Goal: Navigation & Orientation: Find specific page/section

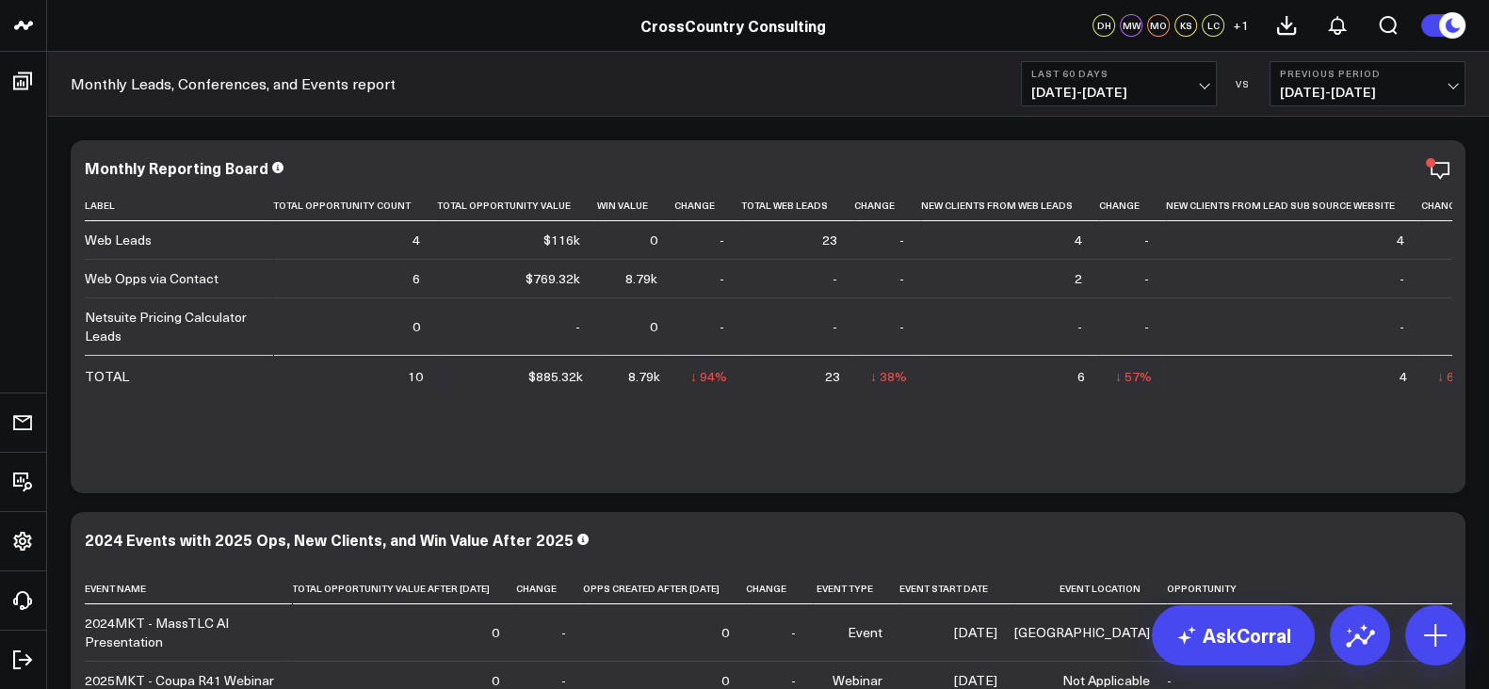
click at [1108, 85] on span "[DATE] - [DATE]" at bounding box center [1118, 92] width 175 height 15
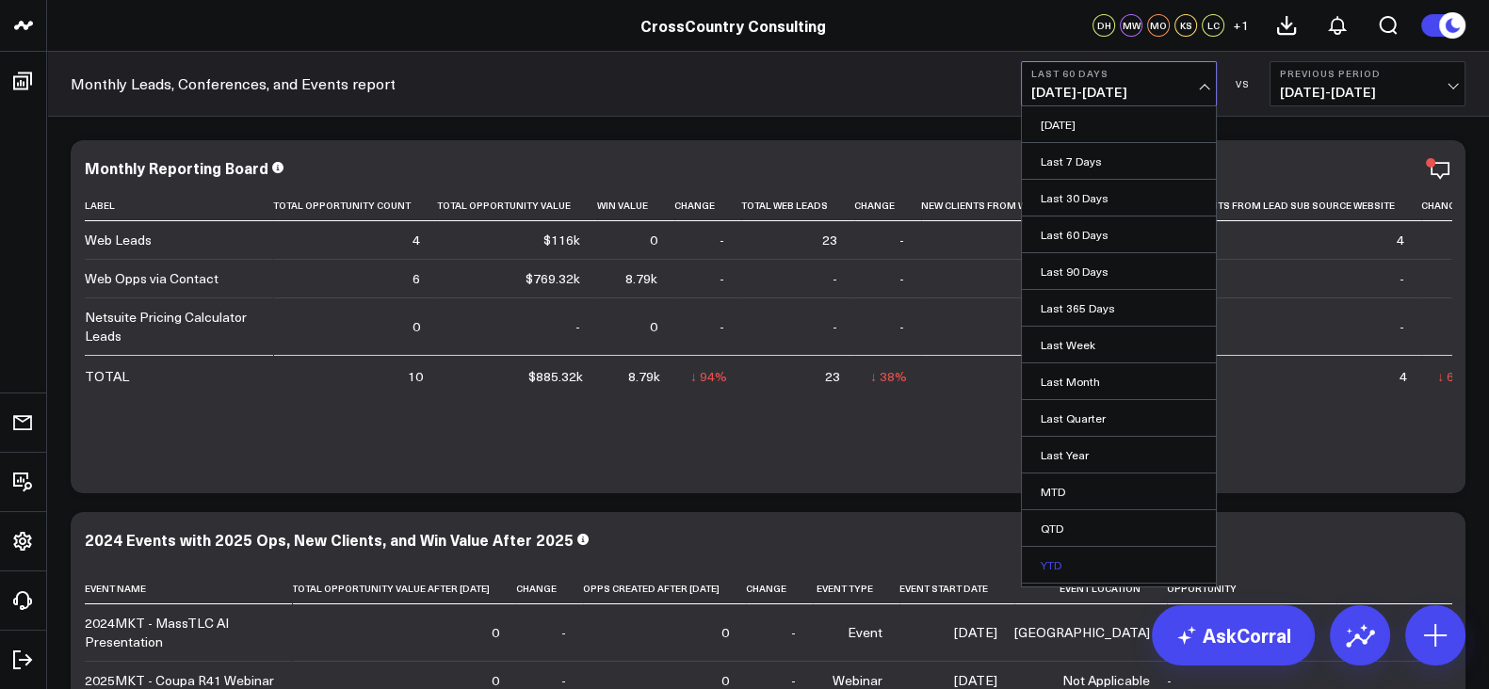
click at [1073, 551] on link "YTD" at bounding box center [1119, 565] width 194 height 36
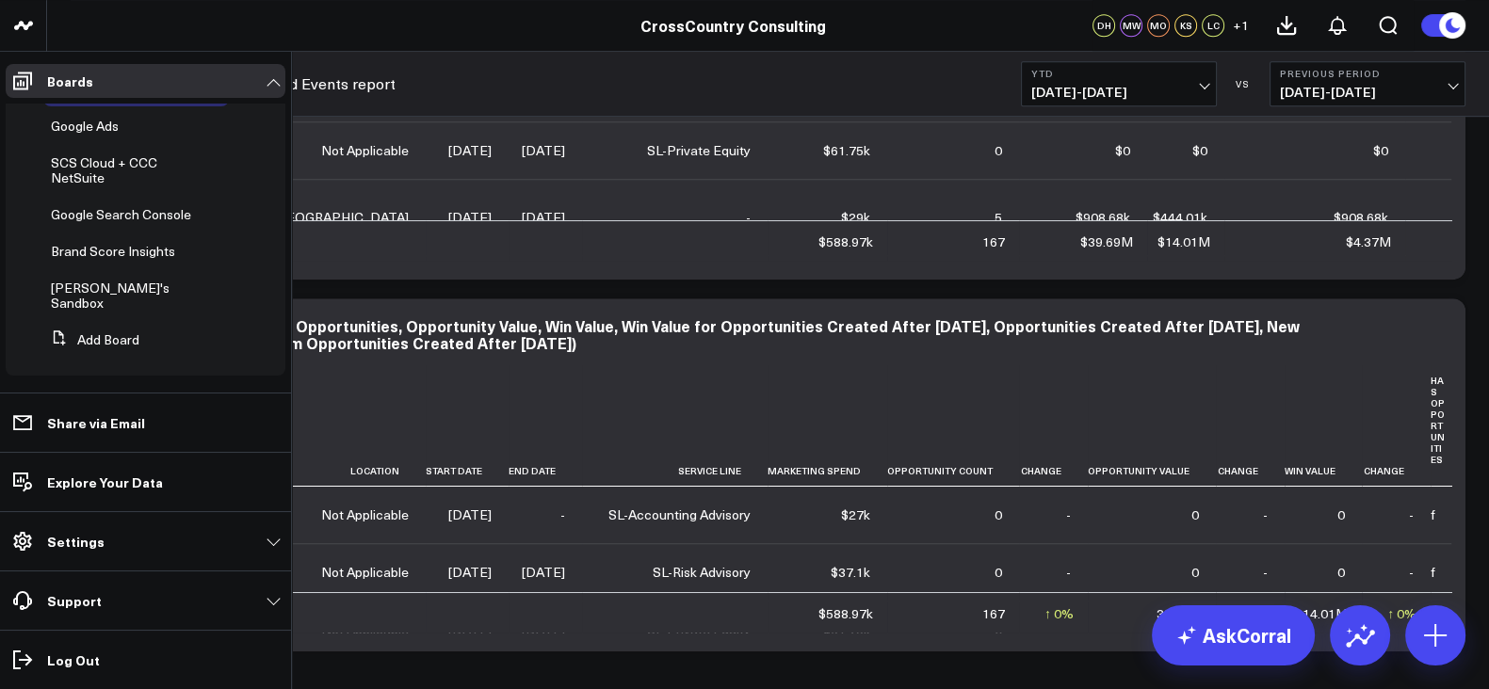
scroll to position [655, 0]
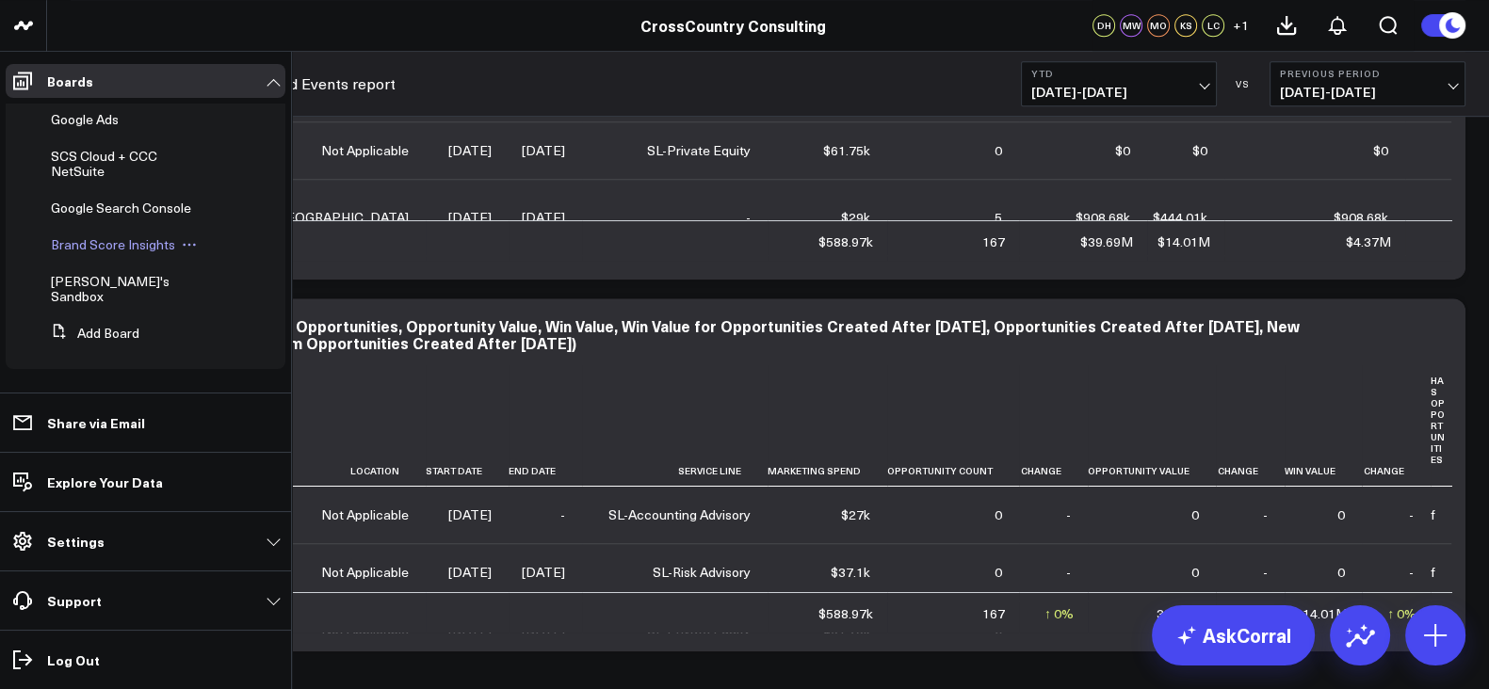
click at [113, 253] on span "Brand Score Insights" at bounding box center [113, 244] width 124 height 18
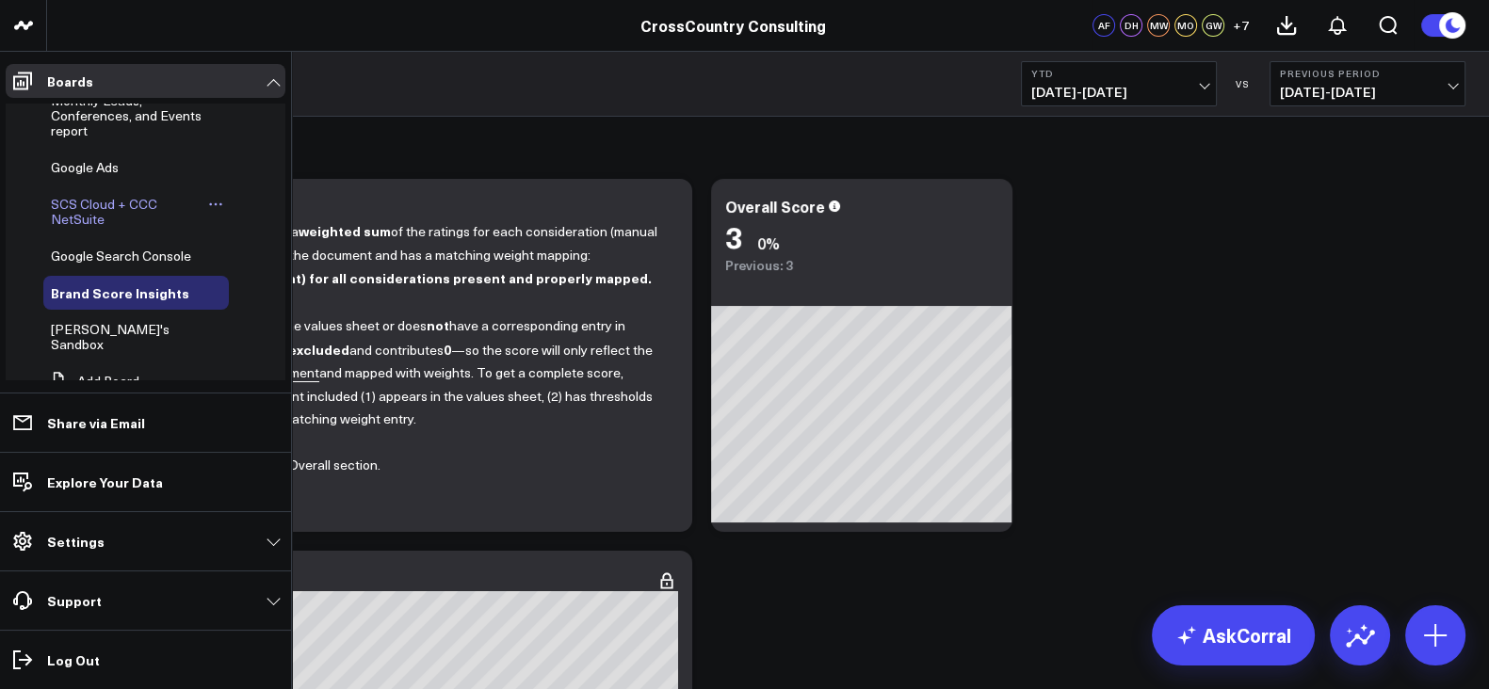
scroll to position [569, 0]
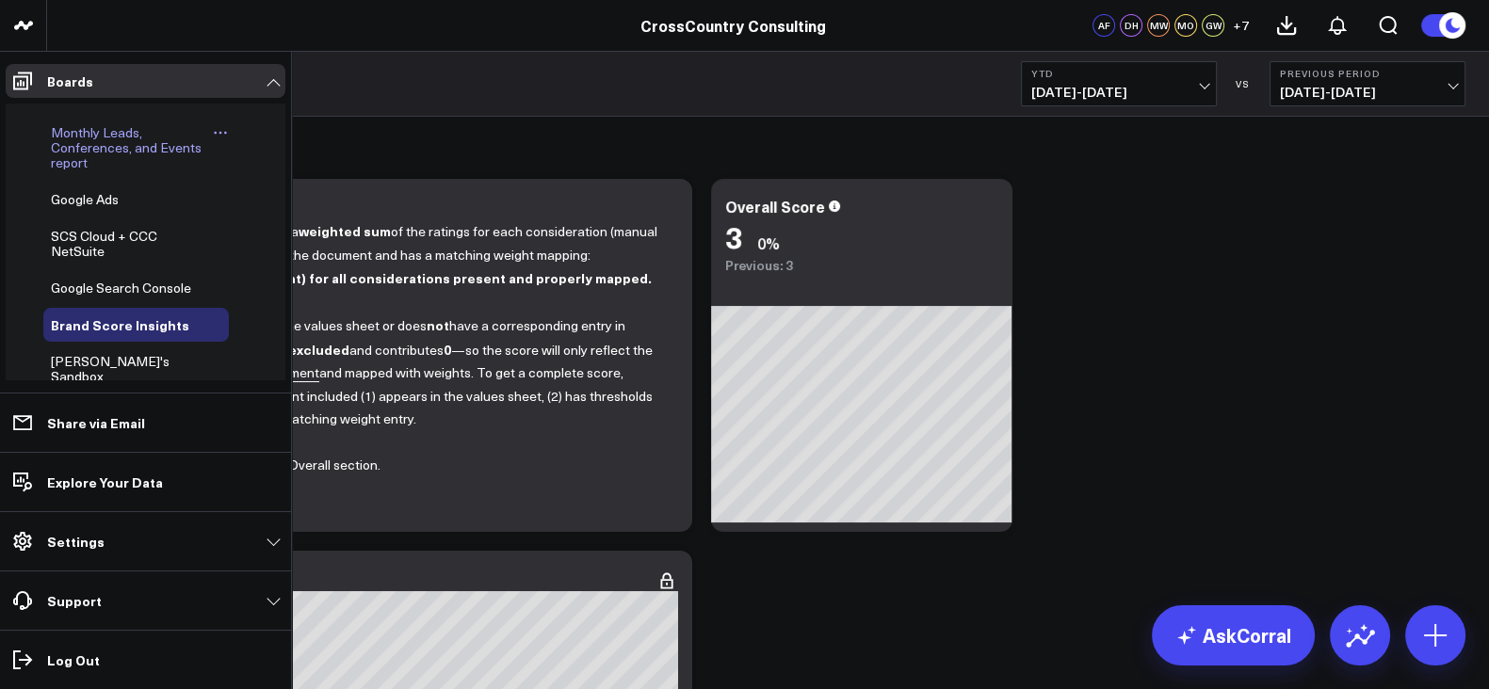
click at [79, 171] on span "Monthly Leads, Conferences, and Events report" at bounding box center [126, 147] width 151 height 48
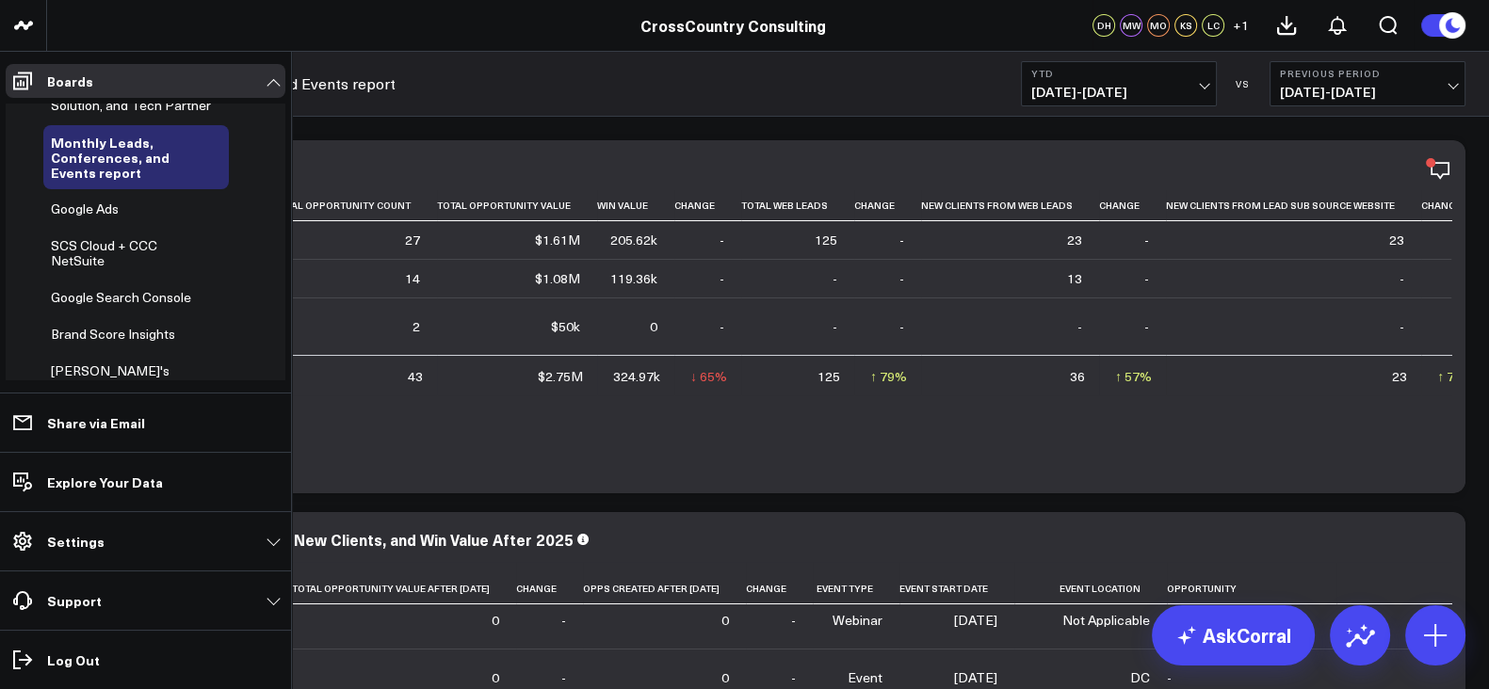
scroll to position [657, 0]
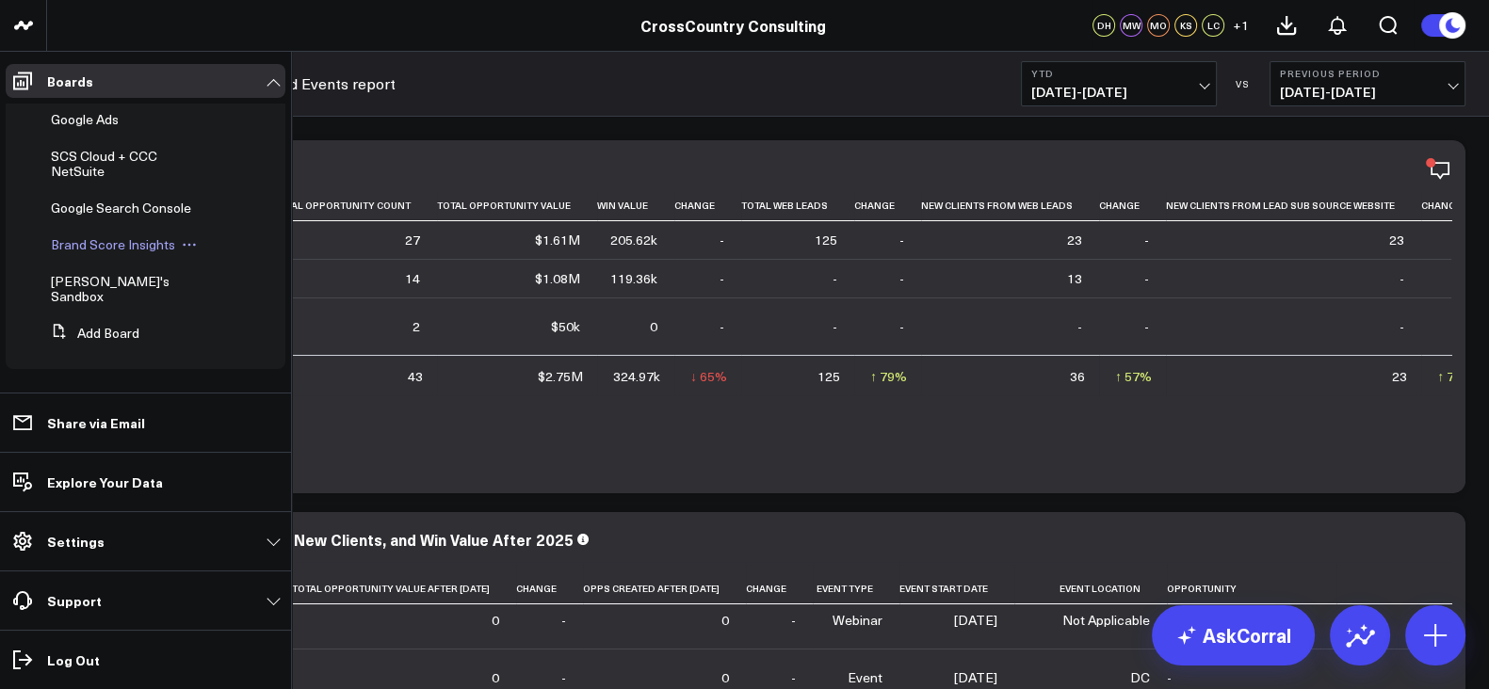
click at [96, 253] on span "Brand Score Insights" at bounding box center [113, 244] width 124 height 18
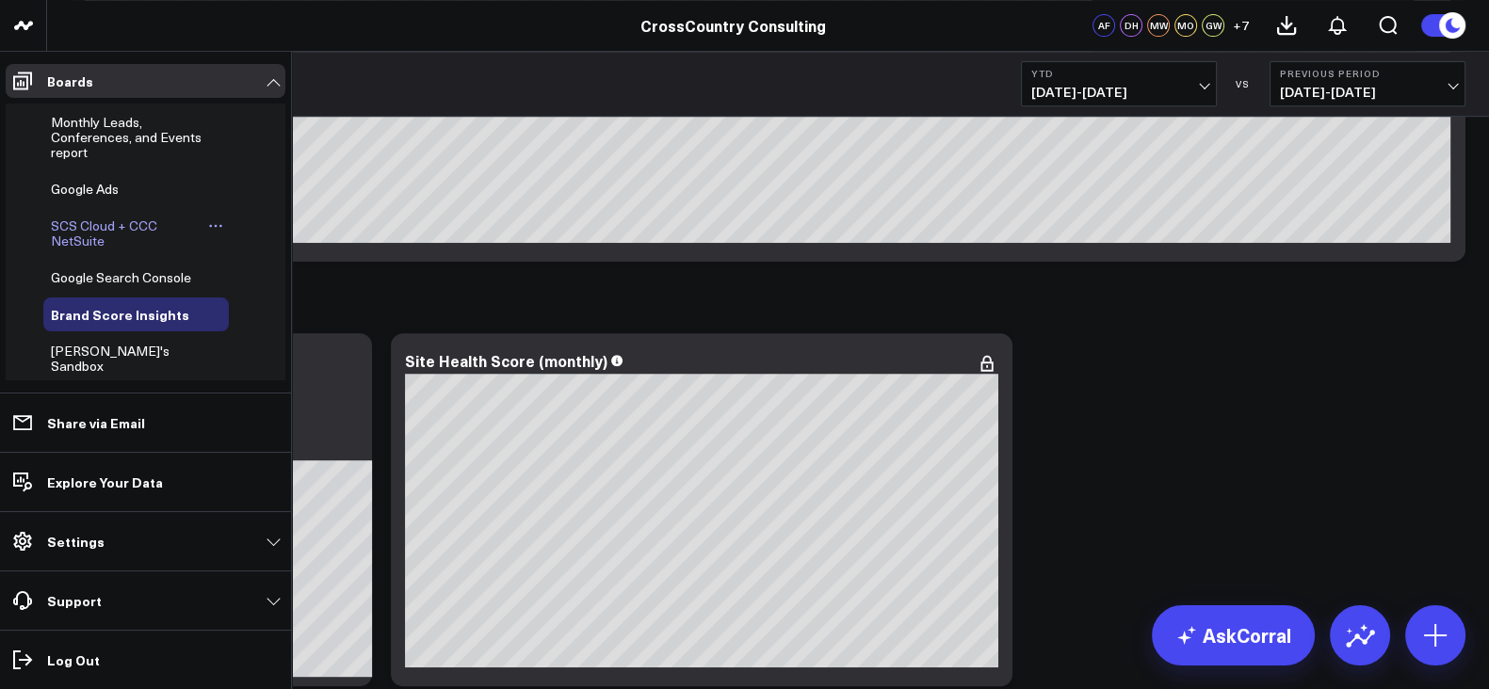
scroll to position [579, 0]
click at [105, 250] on span "SCS Cloud + CCC NetSuite" at bounding box center [104, 233] width 106 height 33
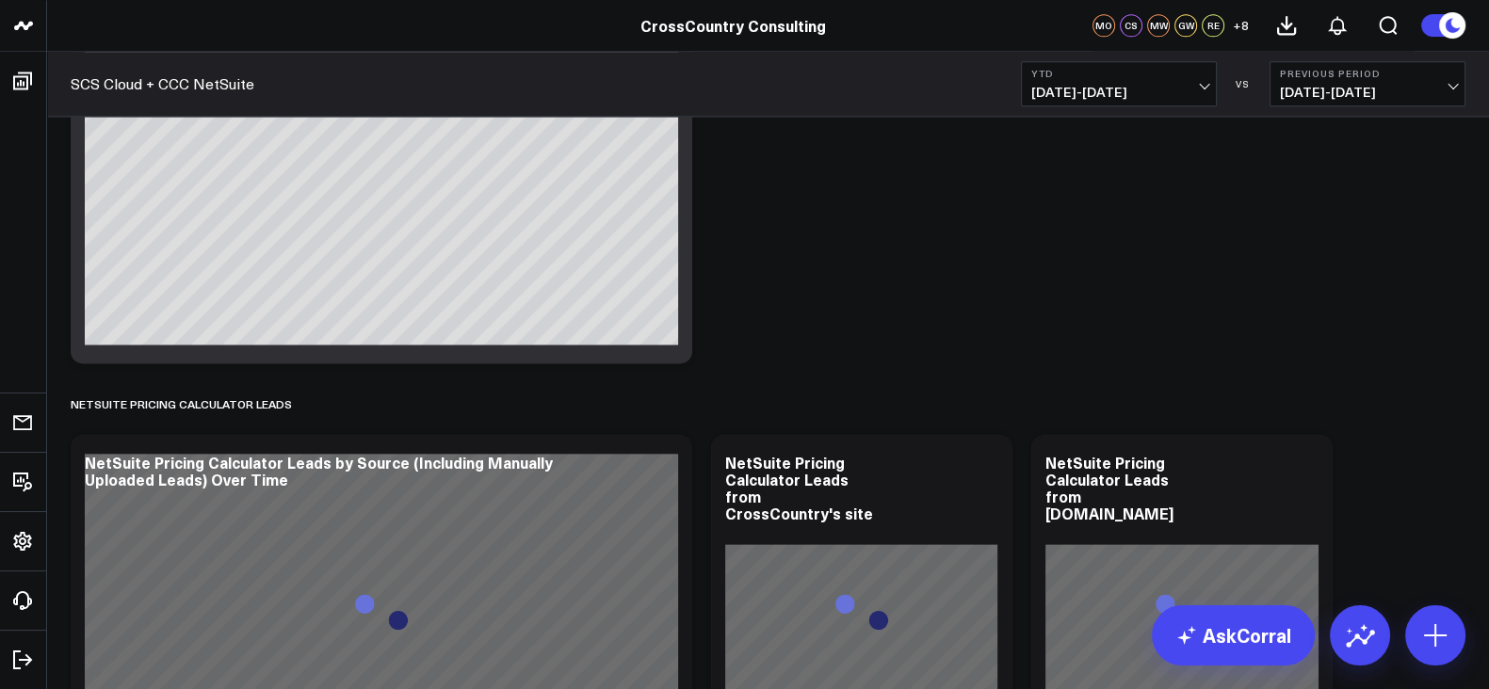
scroll to position [3333, 0]
